Goal: Transaction & Acquisition: Purchase product/service

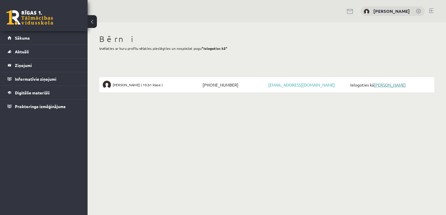
click at [382, 87] on link "[PERSON_NAME]" at bounding box center [390, 84] width 32 height 5
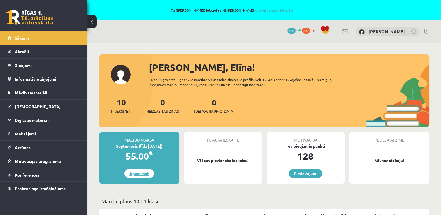
click at [142, 171] on link "Apmaksāt" at bounding box center [139, 173] width 29 height 9
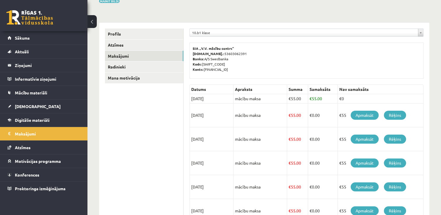
scroll to position [87, 0]
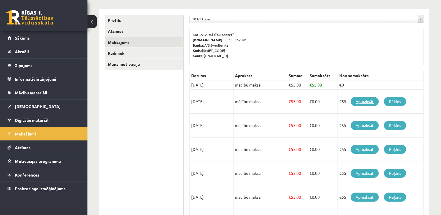
click at [366, 103] on link "Apmaksāt" at bounding box center [365, 101] width 28 height 9
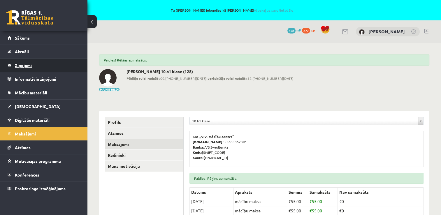
click at [26, 64] on legend "Ziņojumi 0" at bounding box center [47, 65] width 65 height 13
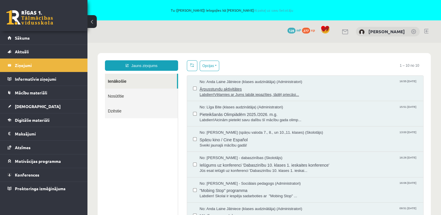
click at [302, 82] on div "No: [PERSON_NAME] Jātniece (klases audzinātāja) (Administratori) 16:55 [DATE]" at bounding box center [309, 82] width 218 height 6
